Goal: Task Accomplishment & Management: Manage account settings

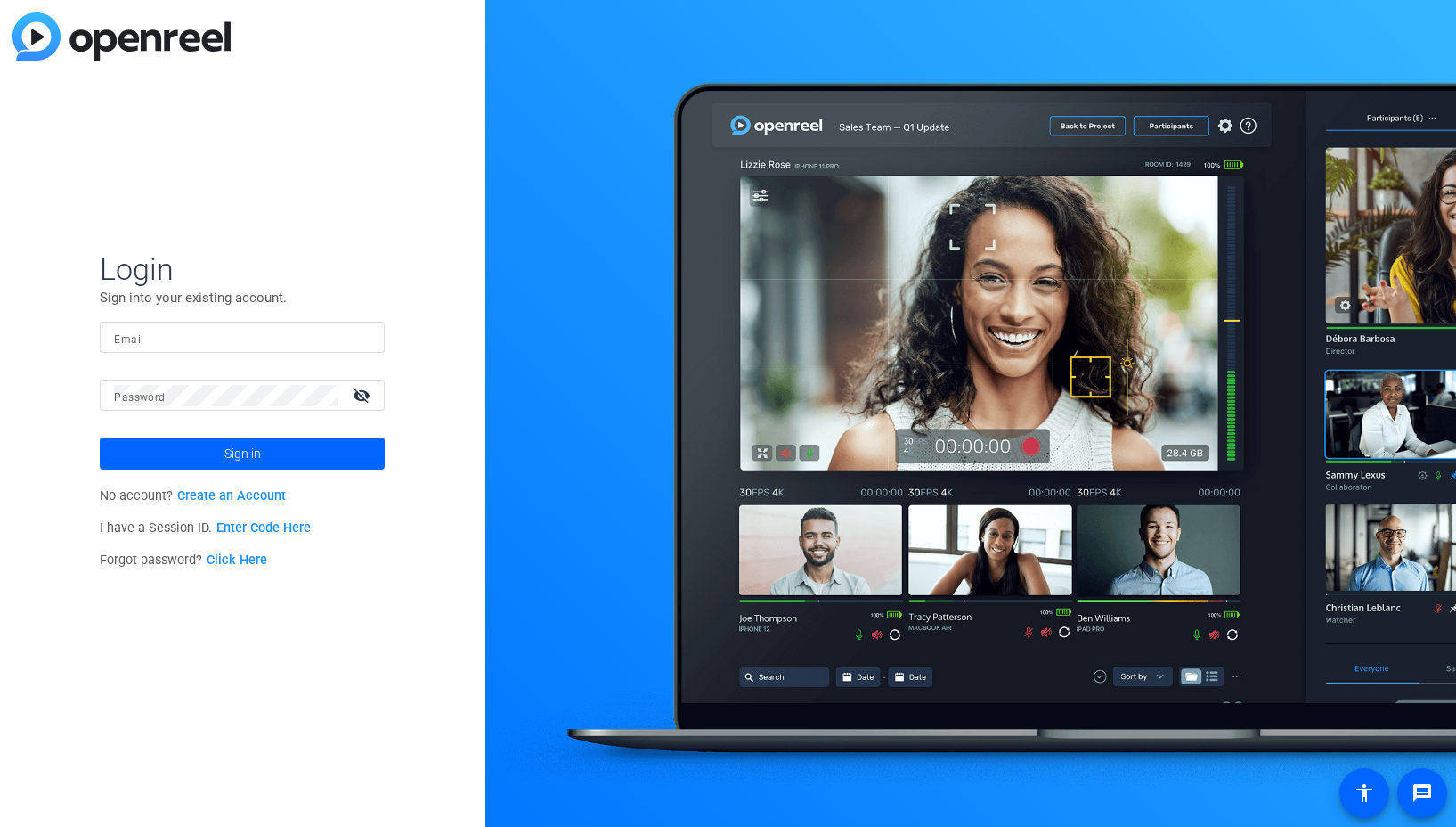
click at [278, 332] on input "Email" at bounding box center [242, 337] width 257 height 21
click at [369, 343] on div at bounding box center [359, 337] width 21 height 21
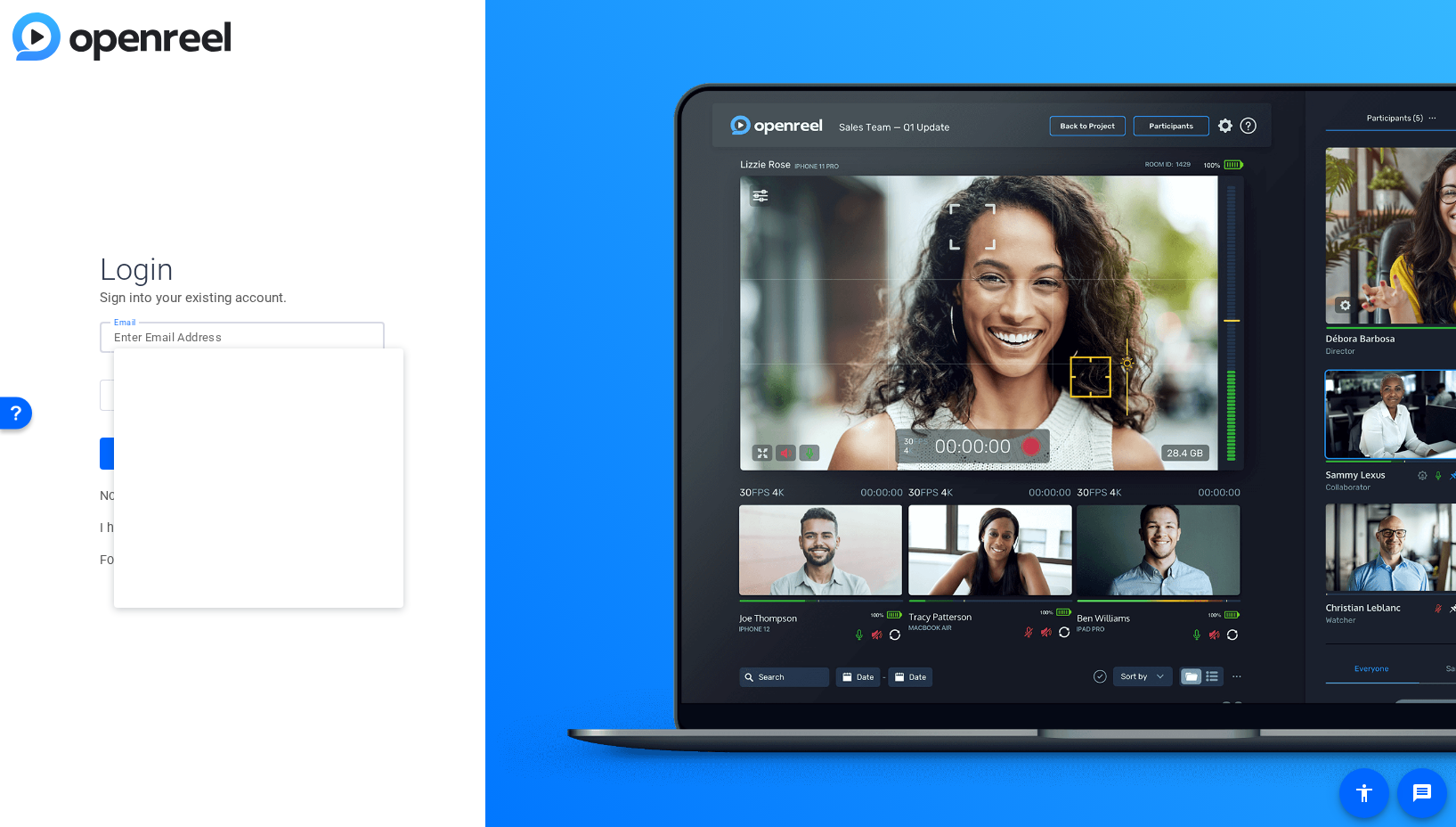
type input "studiosupport+1@openreel.com"
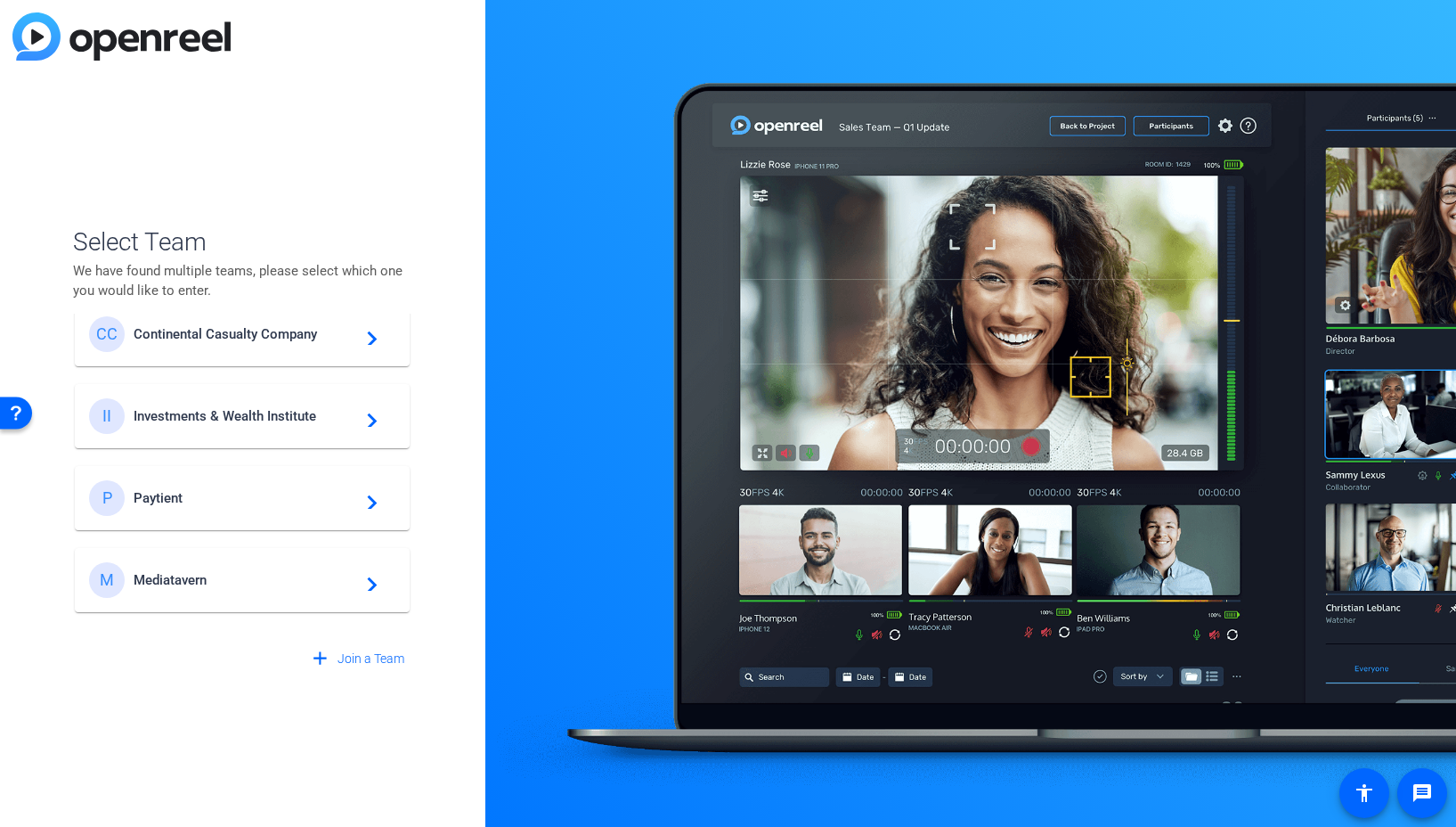
scroll to position [610, 0]
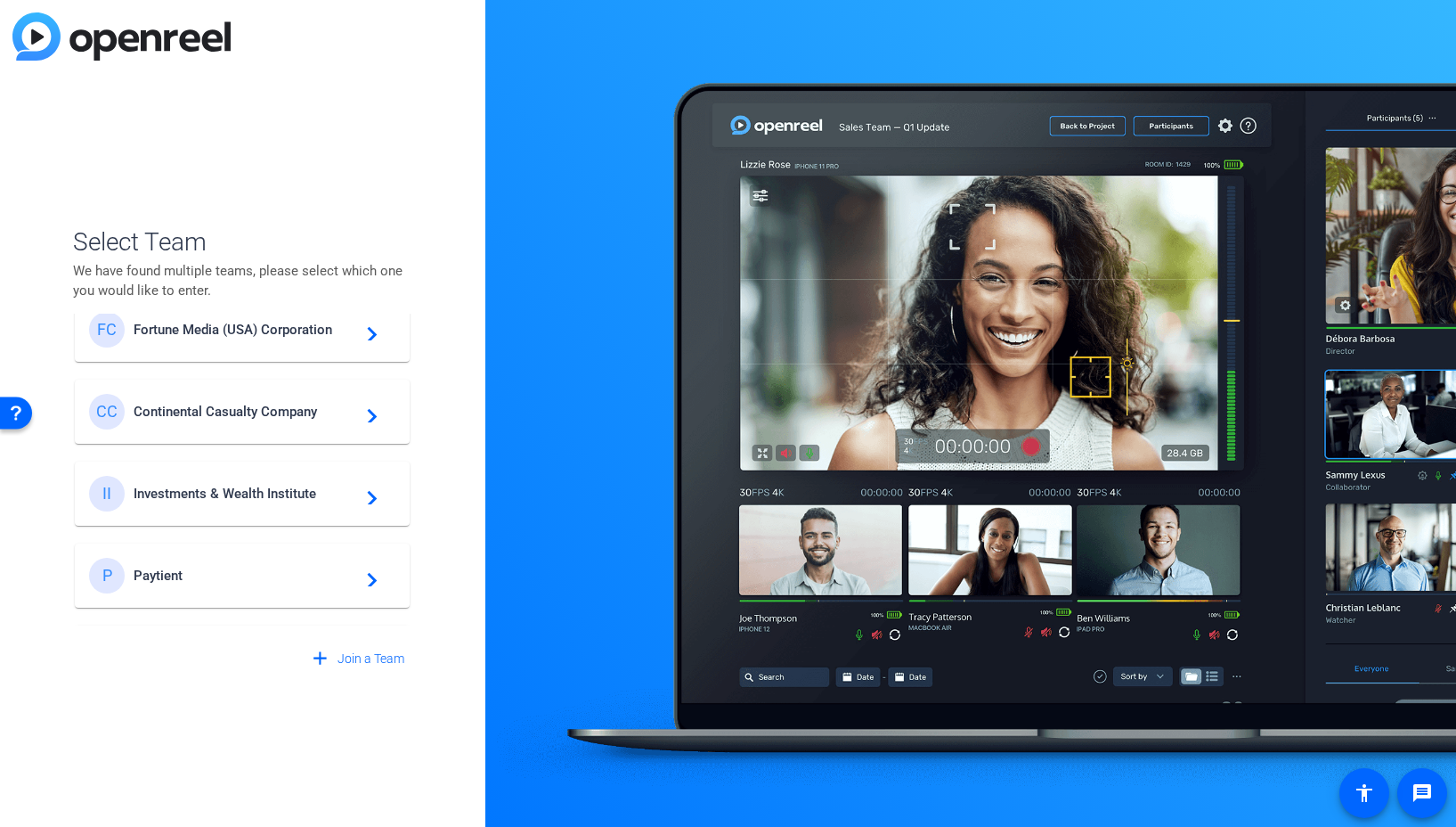
click at [203, 493] on span "Investments & Wealth Institute" at bounding box center [245, 493] width 223 height 16
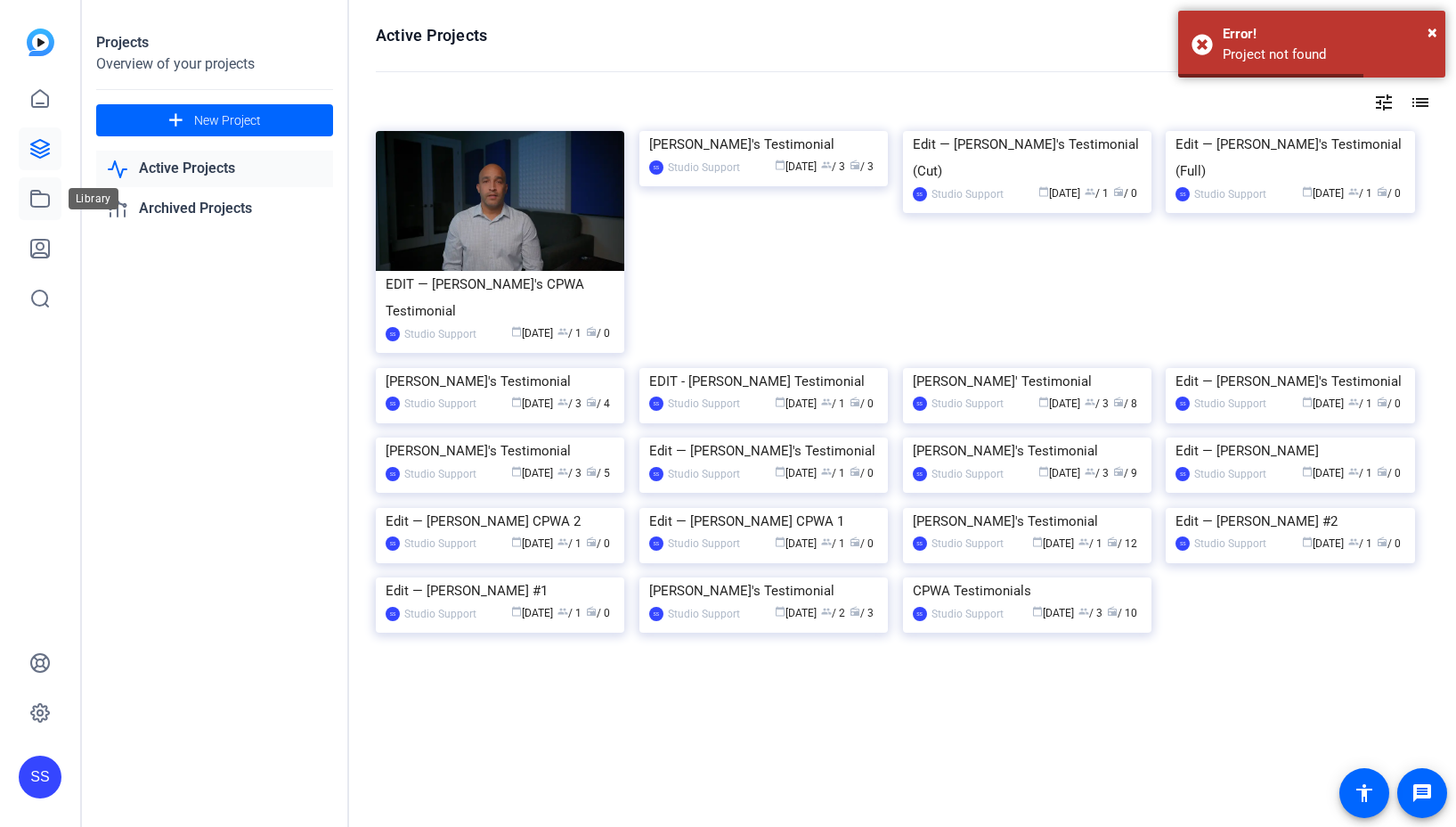
click at [26, 198] on link at bounding box center [39, 198] width 43 height 43
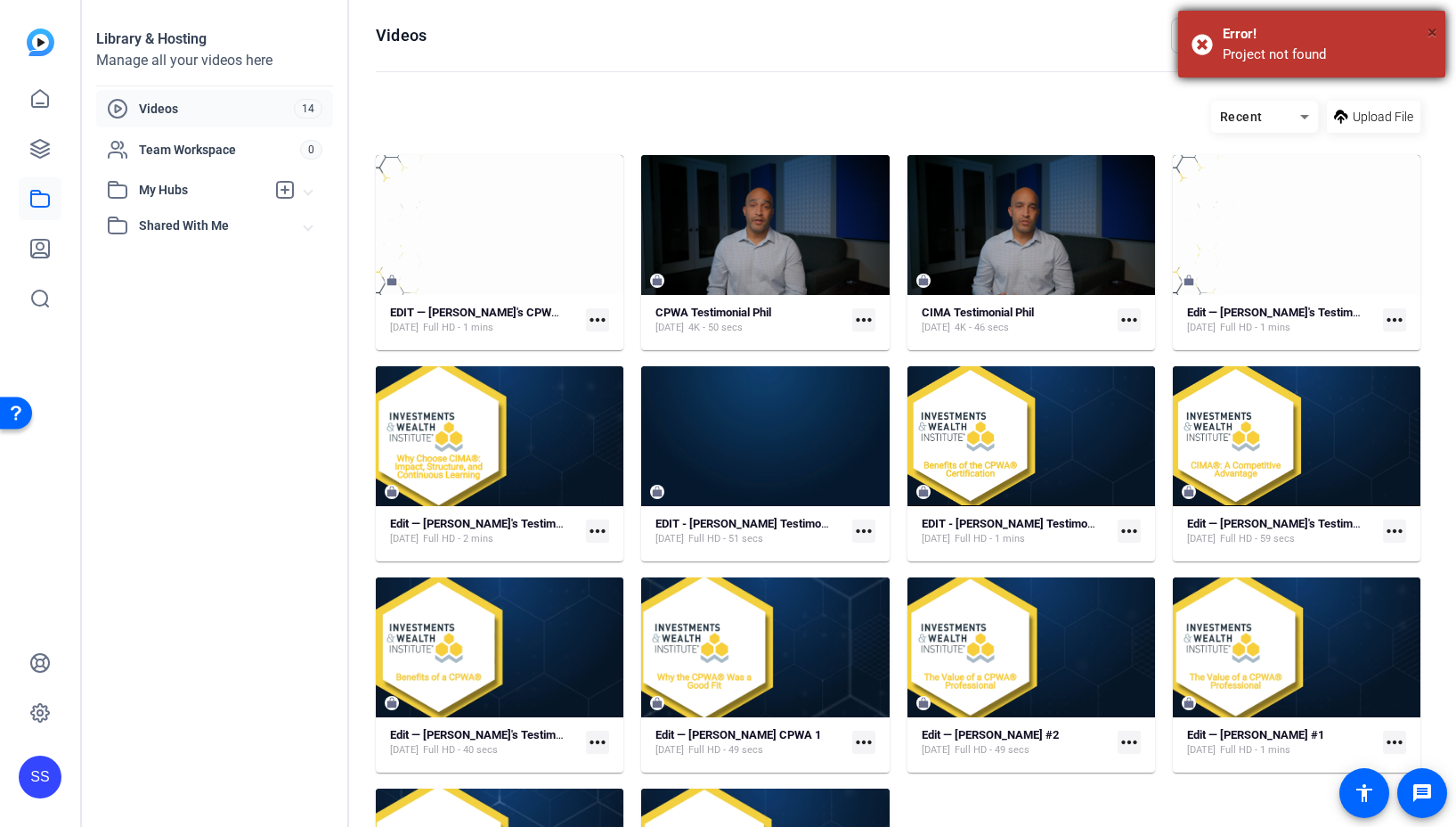
click at [1436, 32] on span "×" at bounding box center [1432, 31] width 10 height 21
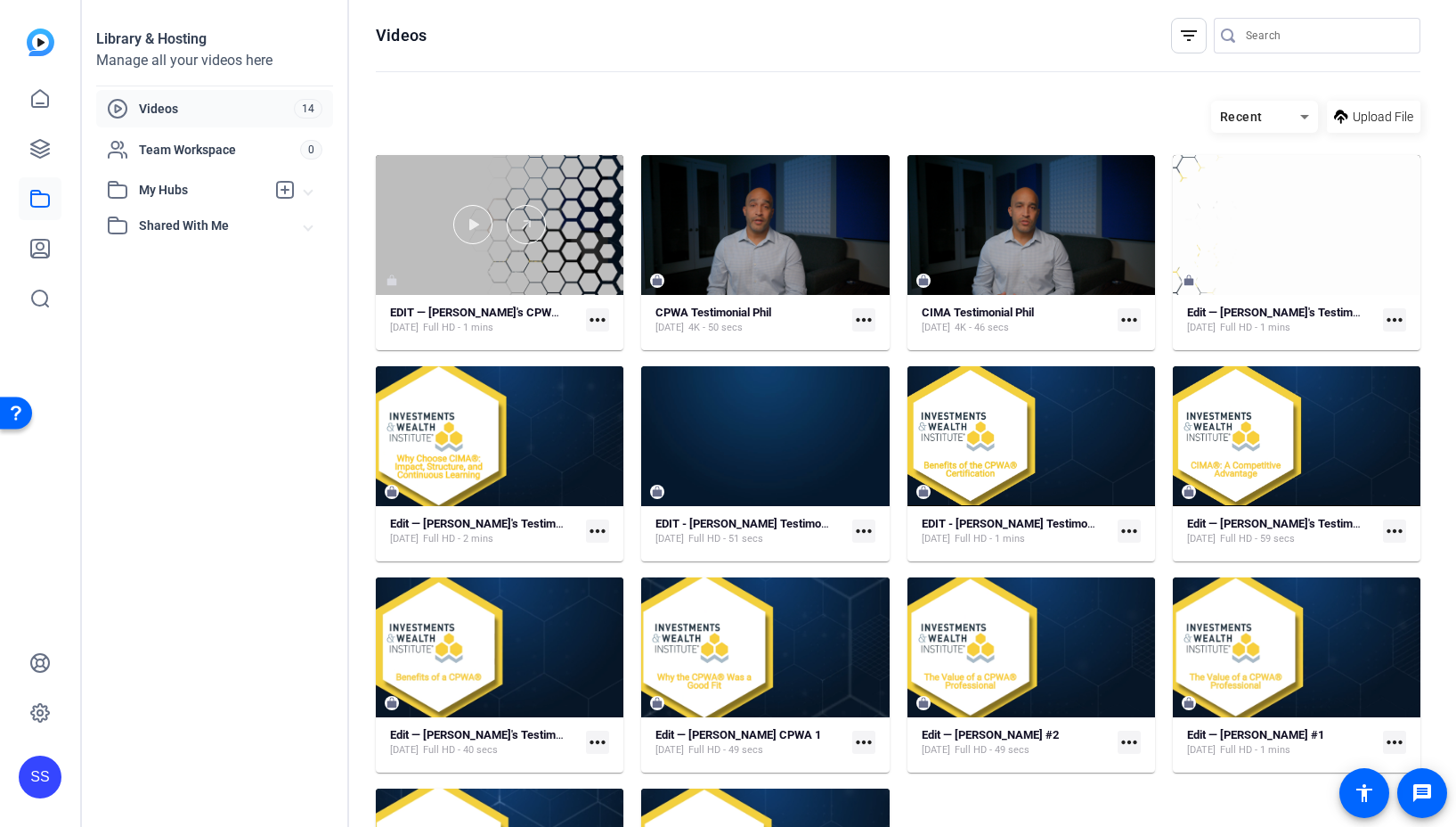
click at [412, 215] on div at bounding box center [500, 224] width 248 height 39
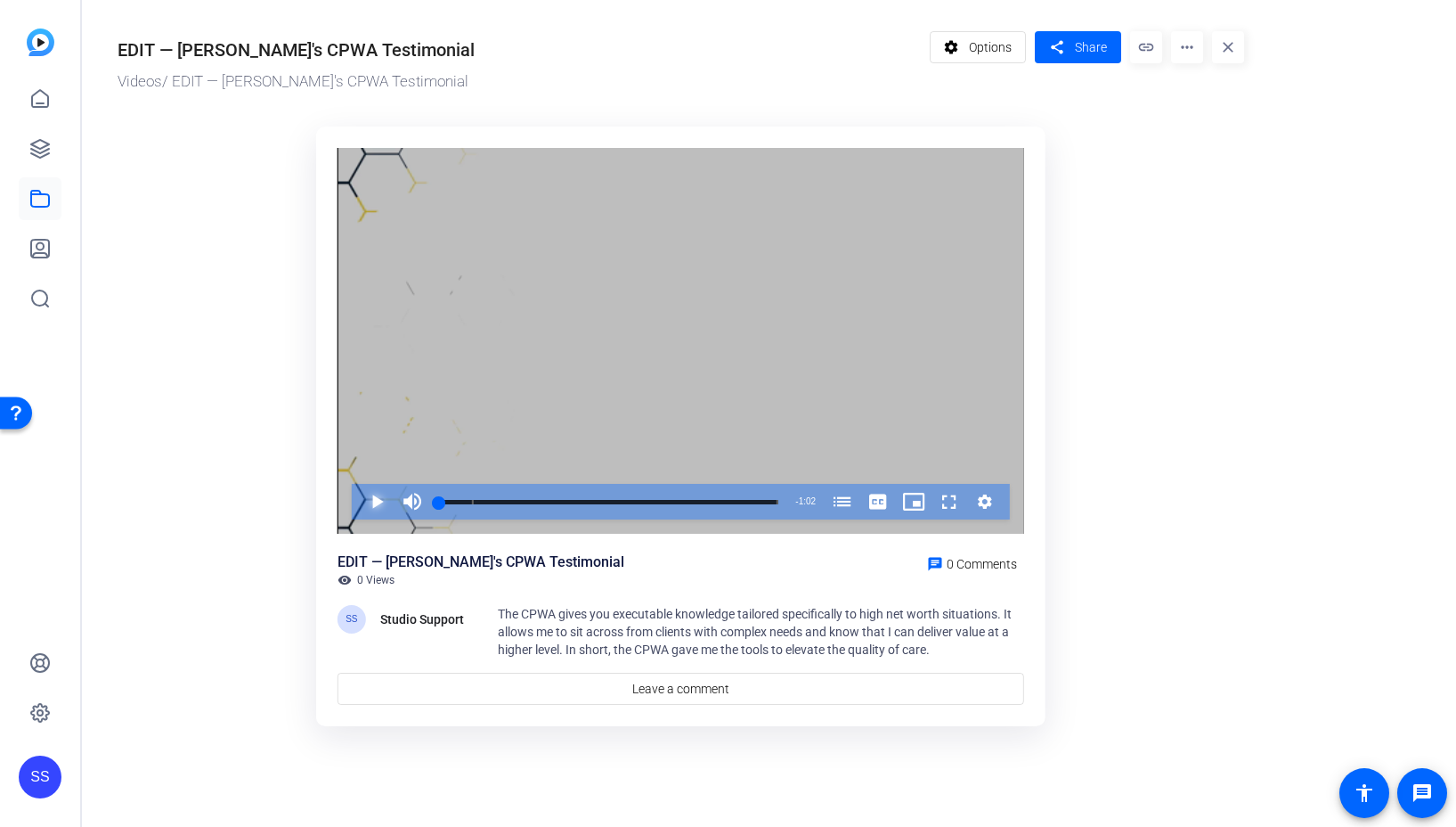
click at [359, 491] on span "Video Player" at bounding box center [359, 502] width 0 height 36
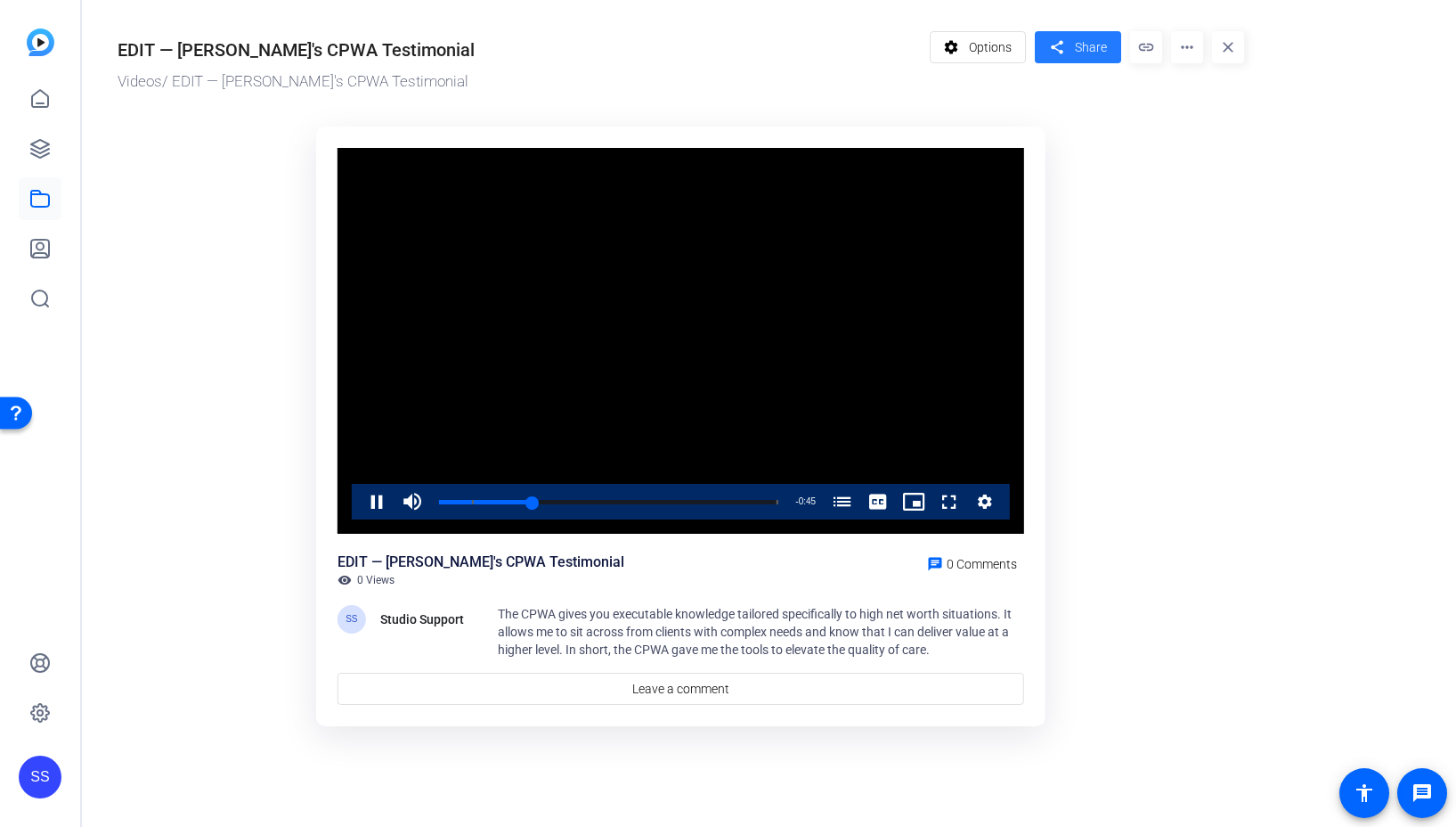
click at [1105, 44] on span "Share" at bounding box center [1091, 48] width 32 height 18
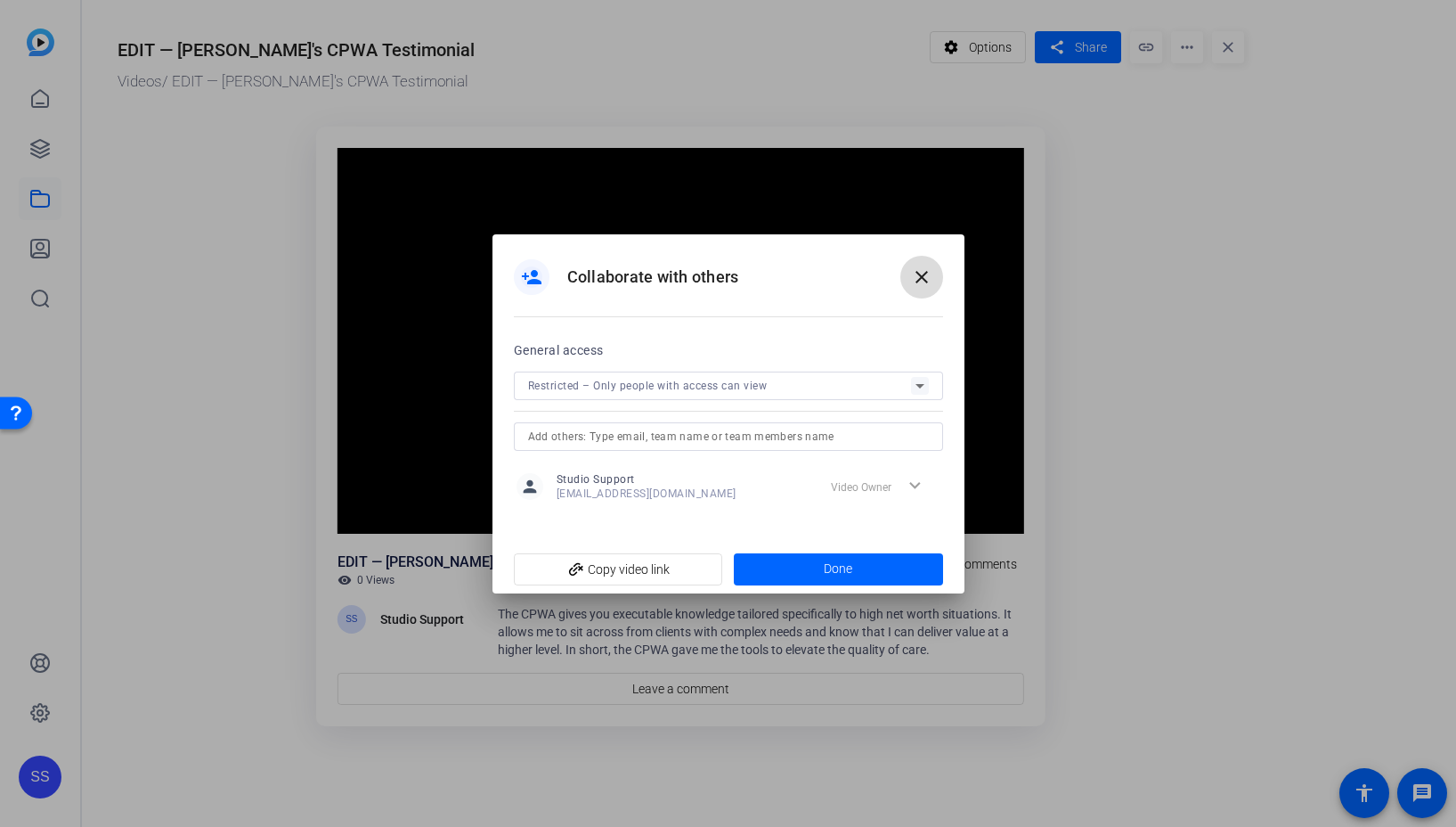
click at [921, 279] on mat-icon "close" at bounding box center [922, 277] width 21 height 21
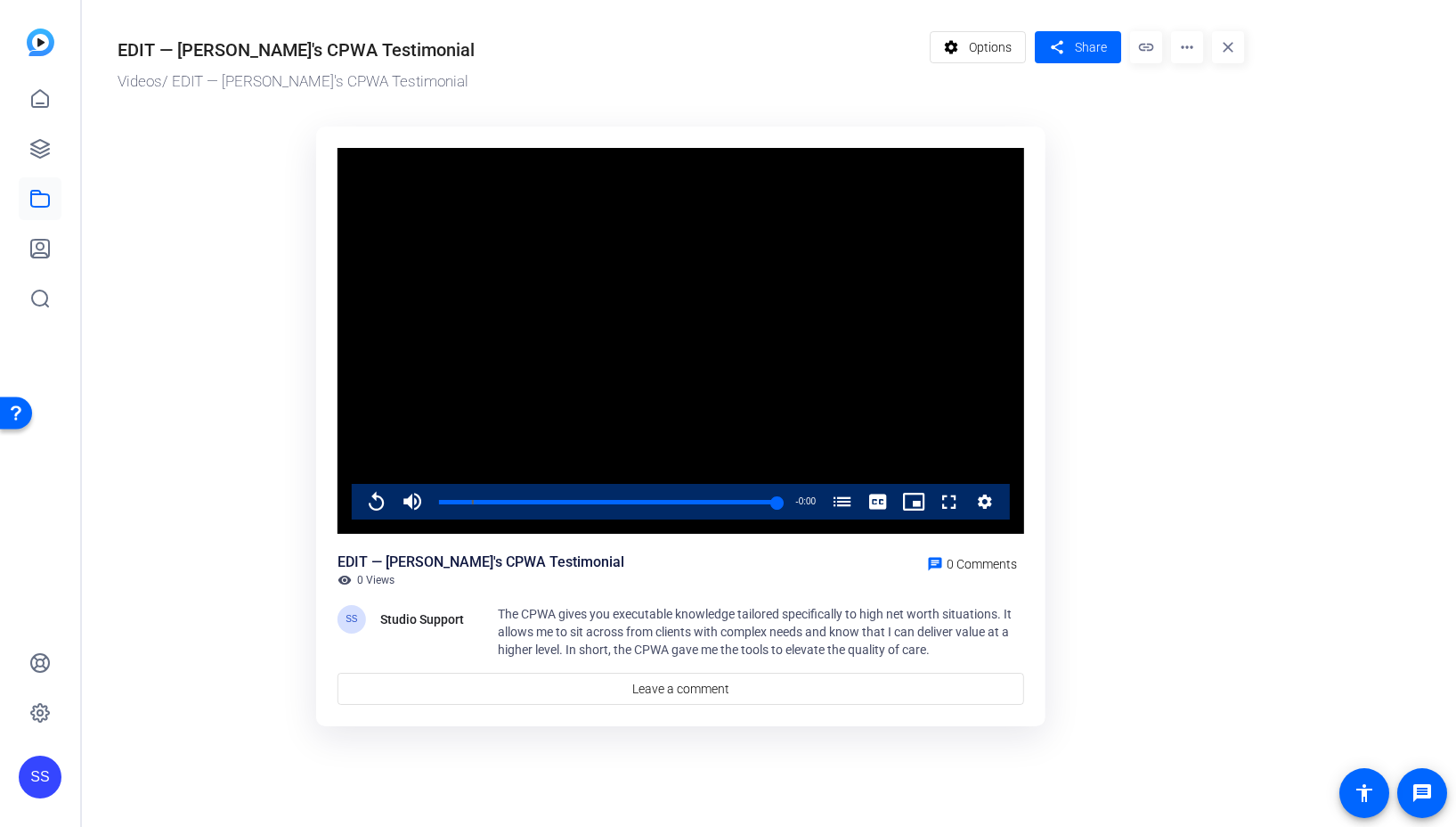
click at [42, 779] on div "SS" at bounding box center [39, 777] width 43 height 43
click at [240, 755] on mat-icon "logout" at bounding box center [236, 750] width 21 height 21
